Goal: Find specific fact: Find specific fact

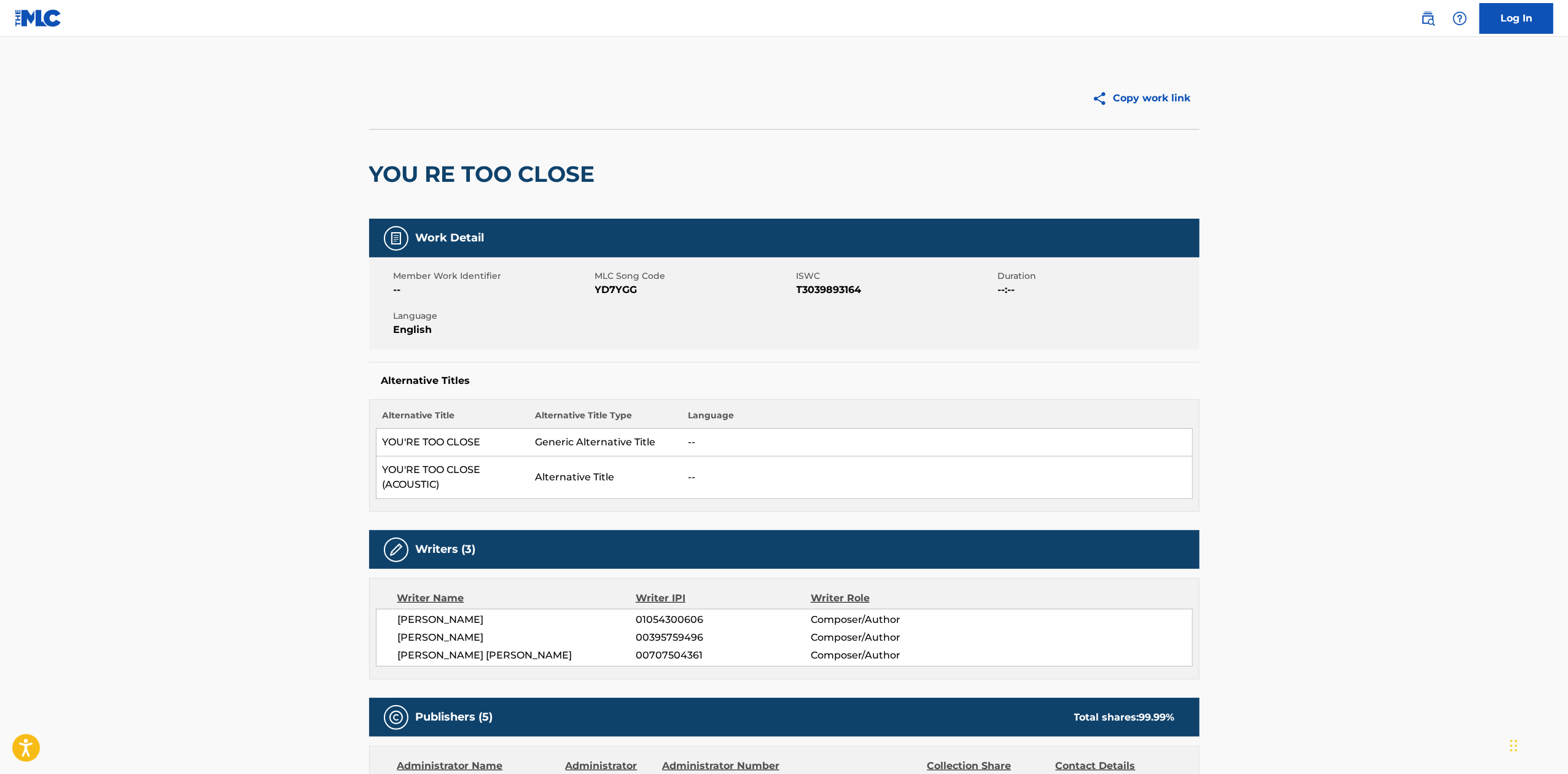
click at [1435, 23] on link at bounding box center [1427, 18] width 25 height 25
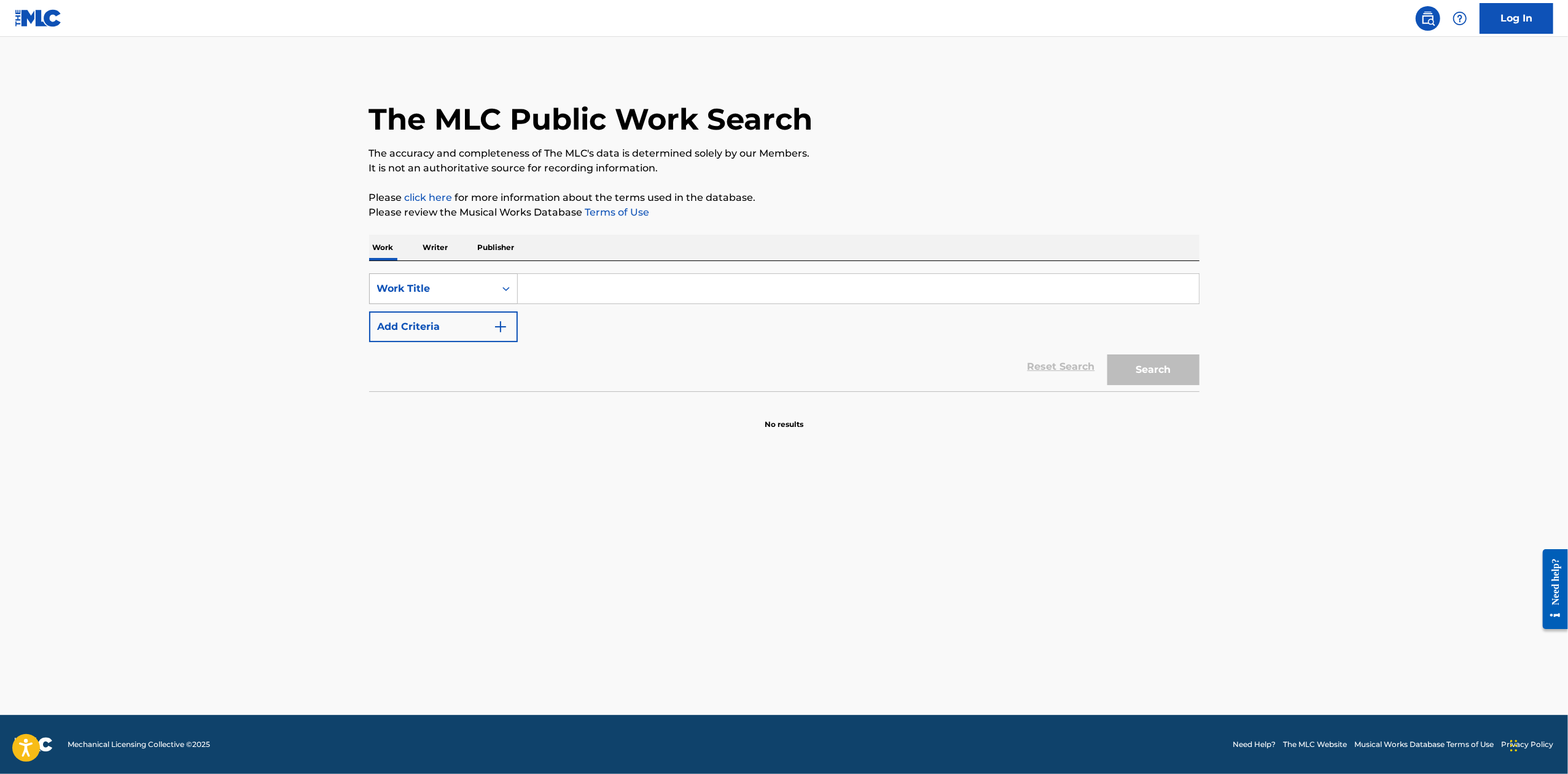
click at [445, 297] on div "Work Title" at bounding box center [432, 288] width 125 height 23
click at [458, 328] on div "MLC Song Code" at bounding box center [443, 319] width 147 height 31
click at [617, 278] on input "Search Form" at bounding box center [859, 289] width 681 height 30
paste input "D3477O"
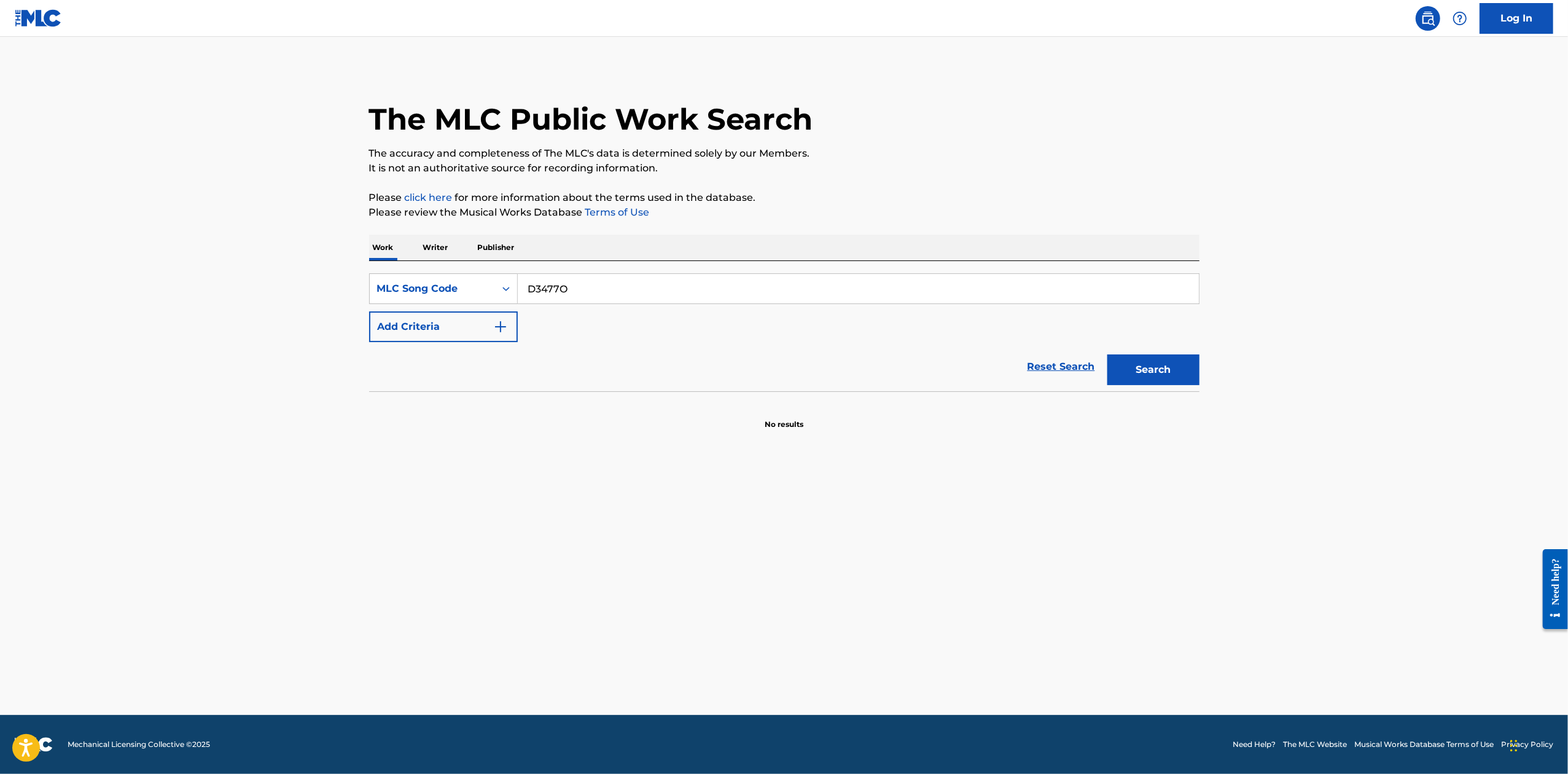
type input "D3477O"
click at [1107, 354] on button "Search" at bounding box center [1153, 370] width 92 height 31
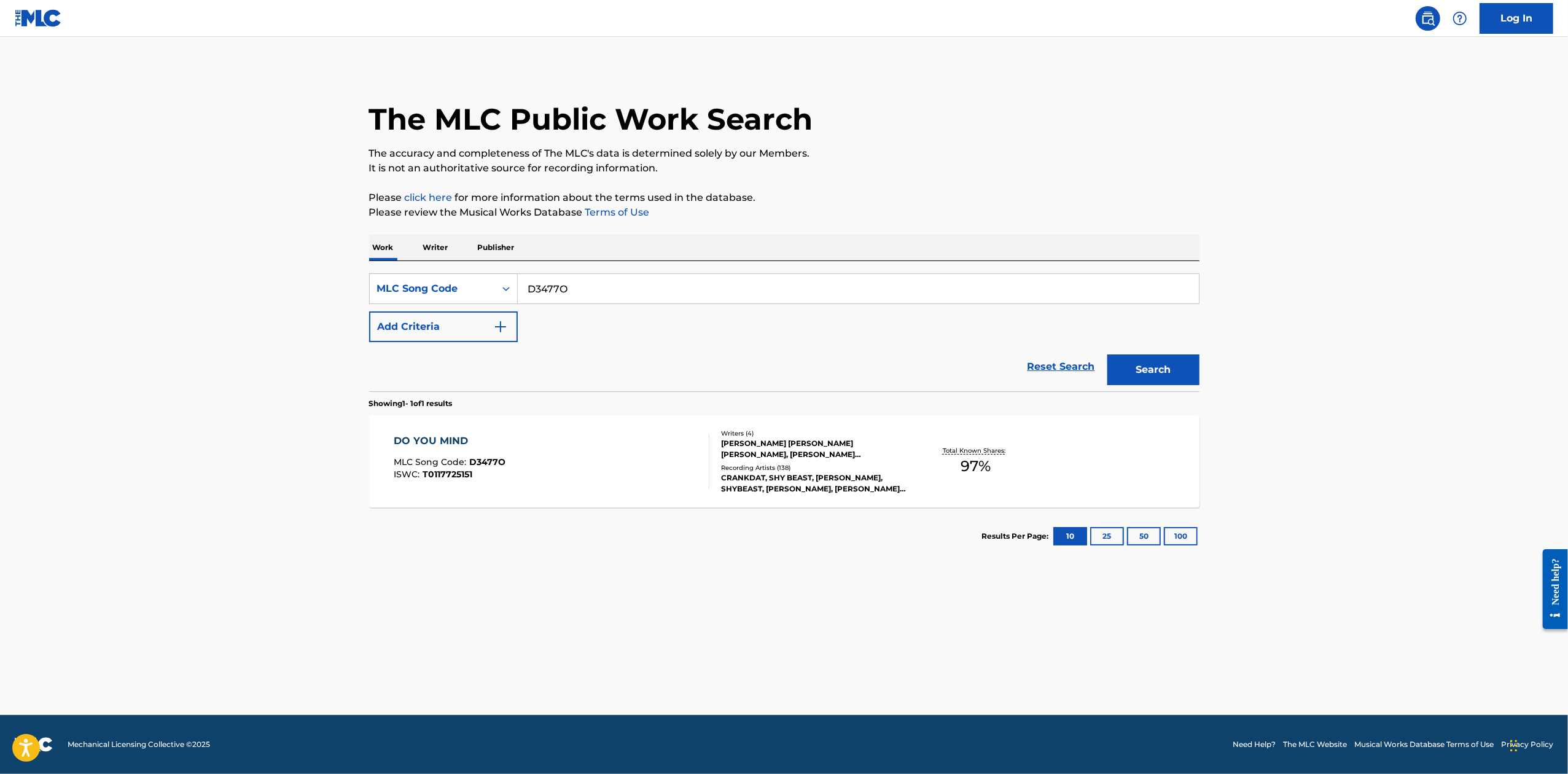
click at [709, 459] on div "Writers ( 4 ) [PERSON_NAME] [PERSON_NAME] [PERSON_NAME], [PERSON_NAME] [PERSON_…" at bounding box center [807, 461] width 197 height 66
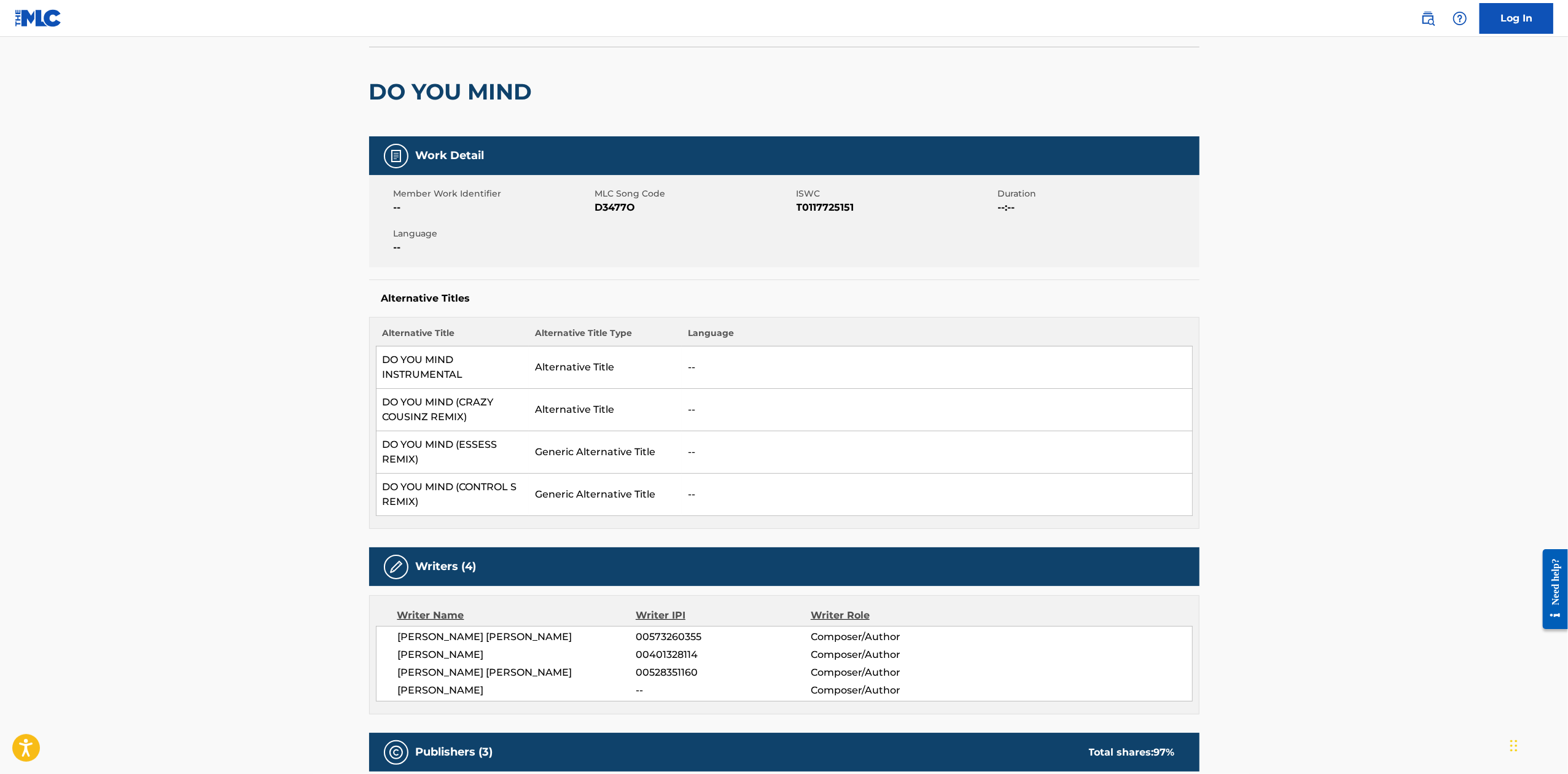
scroll to position [82, 0]
